Goal: Task Accomplishment & Management: Manage account settings

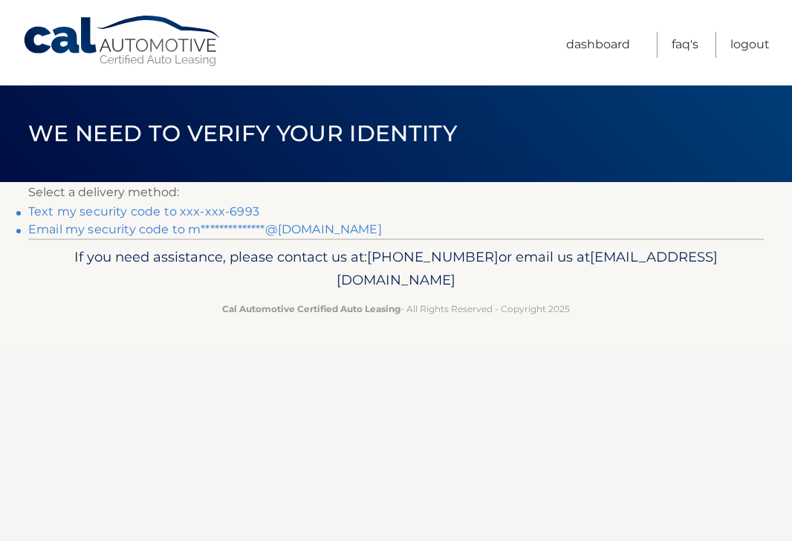
click at [190, 213] on link "Text my security code to xxx-xxx-6993" at bounding box center [143, 211] width 231 height 14
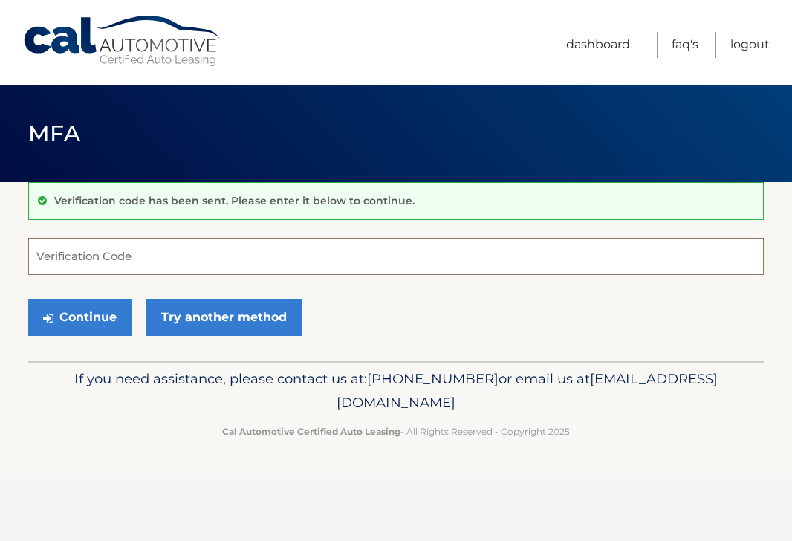
click at [215, 253] on input "Verification Code" at bounding box center [396, 256] width 736 height 37
paste input "804941"
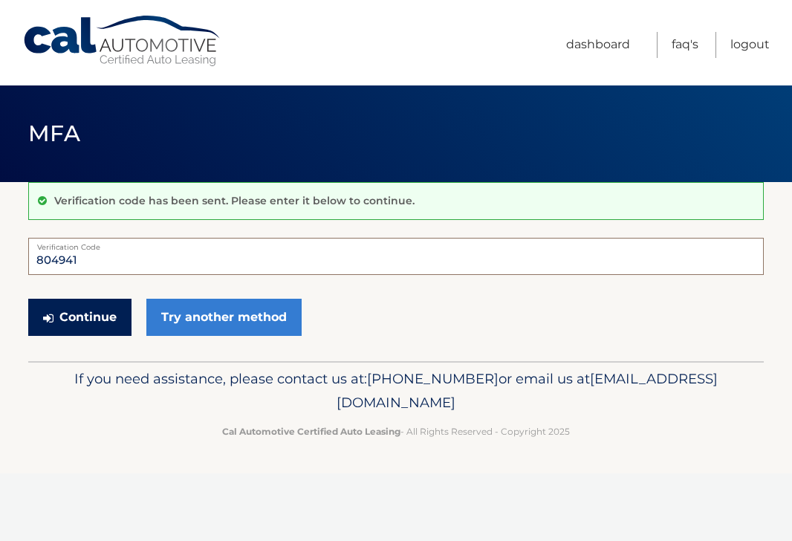
type input "804941"
click at [99, 312] on button "Continue" at bounding box center [79, 317] width 103 height 37
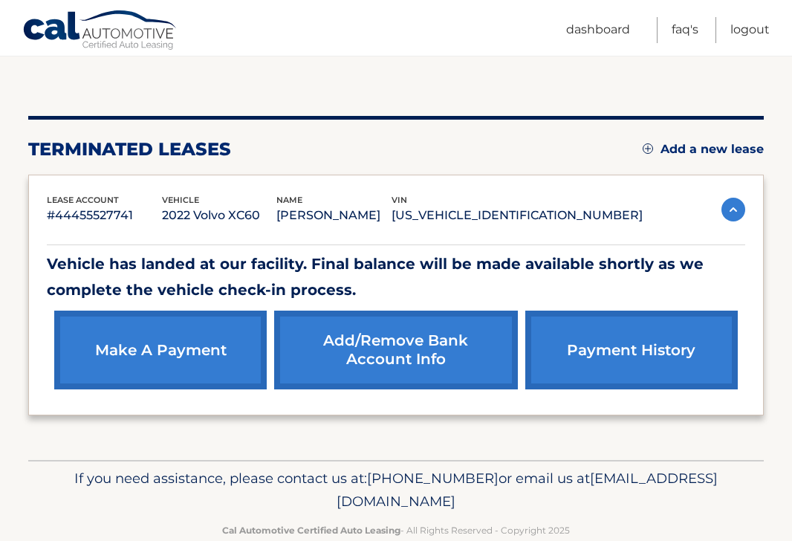
scroll to position [164, 0]
